Goal: Task Accomplishment & Management: Use online tool/utility

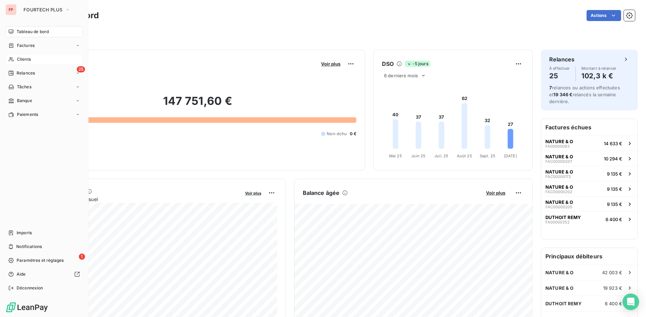
click at [19, 59] on span "Clients" at bounding box center [24, 59] width 14 height 6
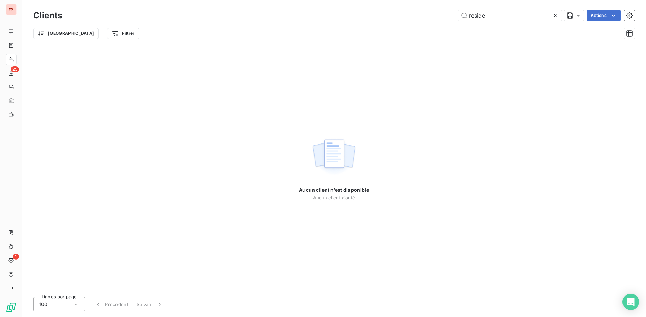
drag, startPoint x: 498, startPoint y: 16, endPoint x: 393, endPoint y: 21, distance: 105.9
click at [458, 15] on input "reside" at bounding box center [510, 15] width 104 height 11
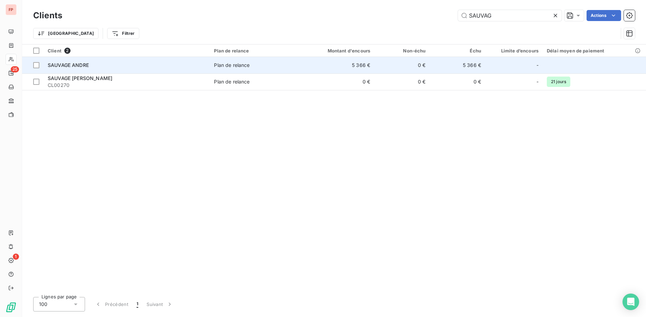
type input "SAUVAG"
click at [155, 62] on div "SAUVAGE ANDRE" at bounding box center [127, 65] width 158 height 7
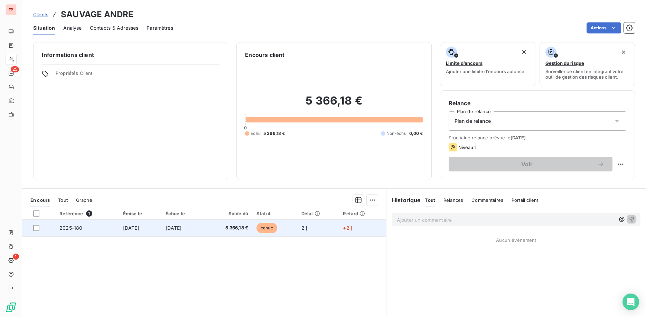
click at [204, 228] on td "[DATE]" at bounding box center [182, 228] width 43 height 17
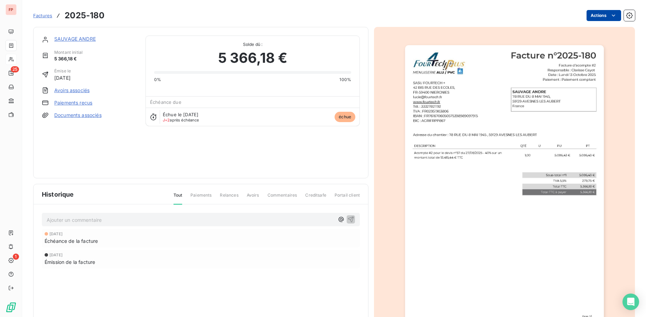
click at [607, 18] on html "FP 25 1 Factures 2025-180 Actions SAUVAGE ANDRE Montant initial 5 366,18 € Émis…" at bounding box center [323, 158] width 646 height 317
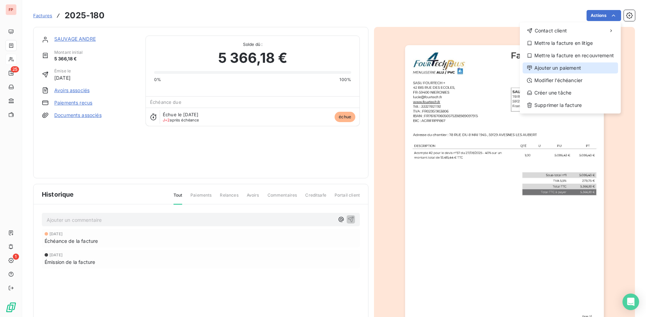
click at [561, 68] on div "Ajouter un paiement" at bounding box center [569, 68] width 95 height 11
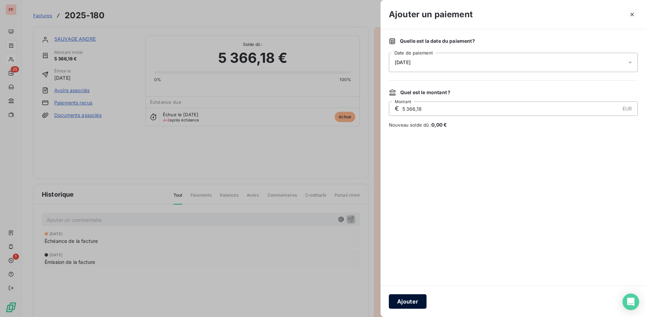
click at [416, 302] on button "Ajouter" at bounding box center [408, 302] width 38 height 15
